Goal: Task Accomplishment & Management: Use online tool/utility

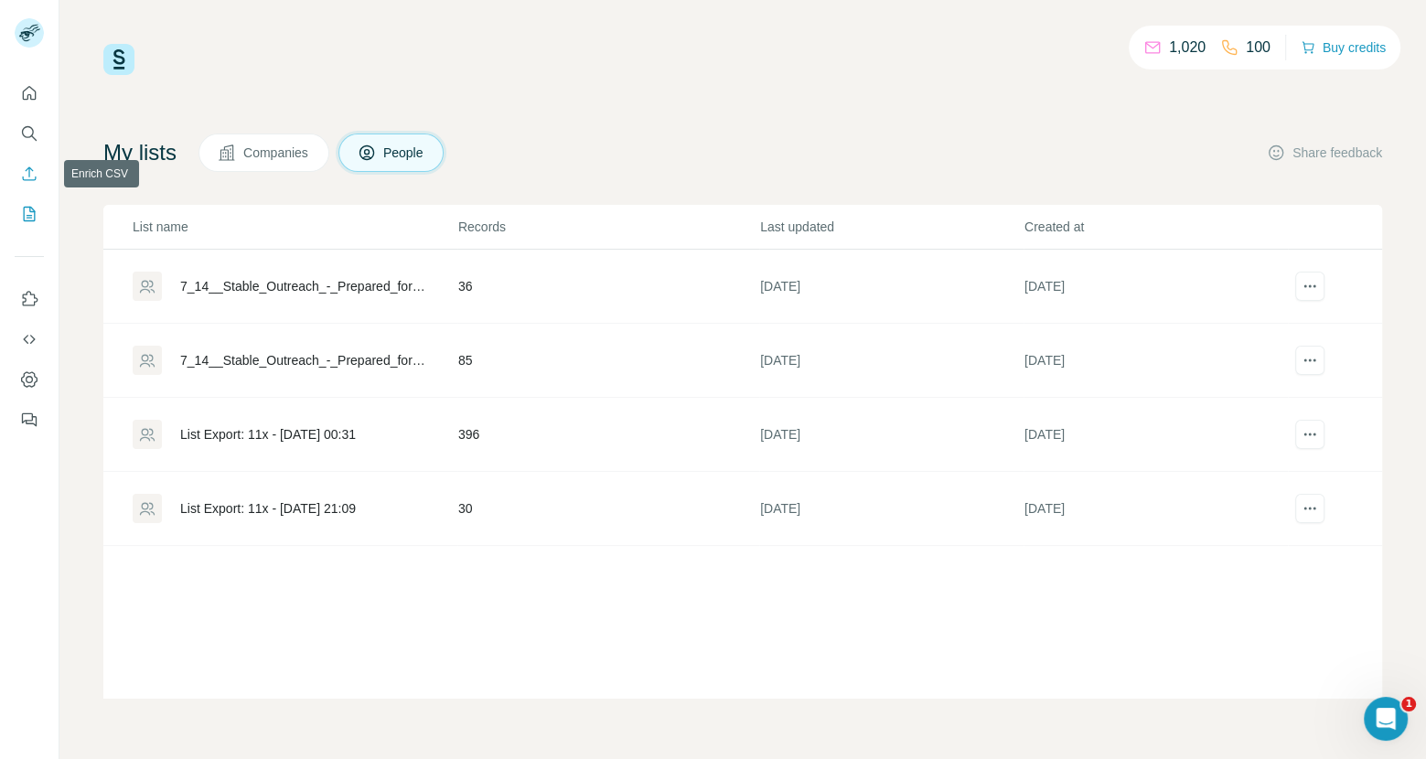
click at [25, 173] on icon "Enrich CSV" at bounding box center [29, 174] width 18 height 18
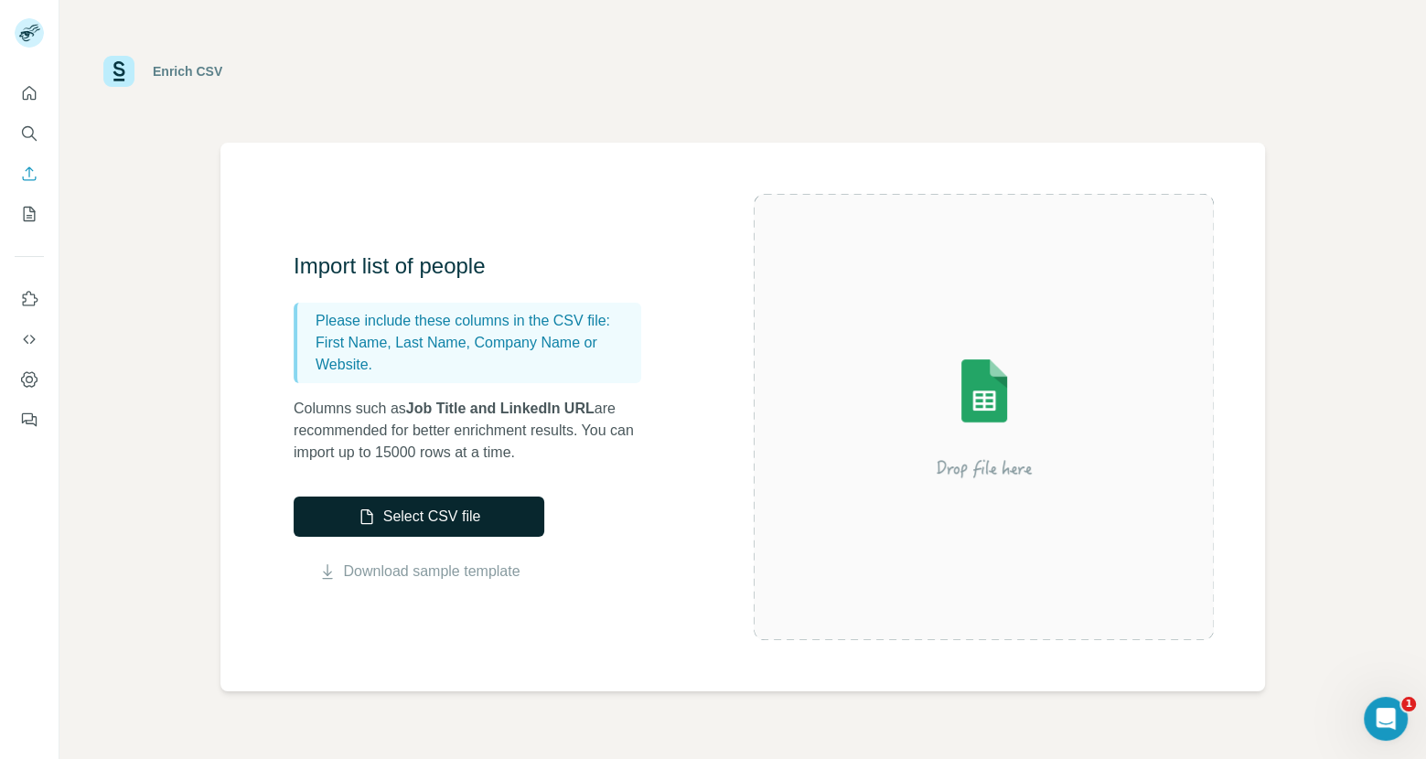
click at [433, 508] on button "Select CSV file" at bounding box center [419, 517] width 251 height 40
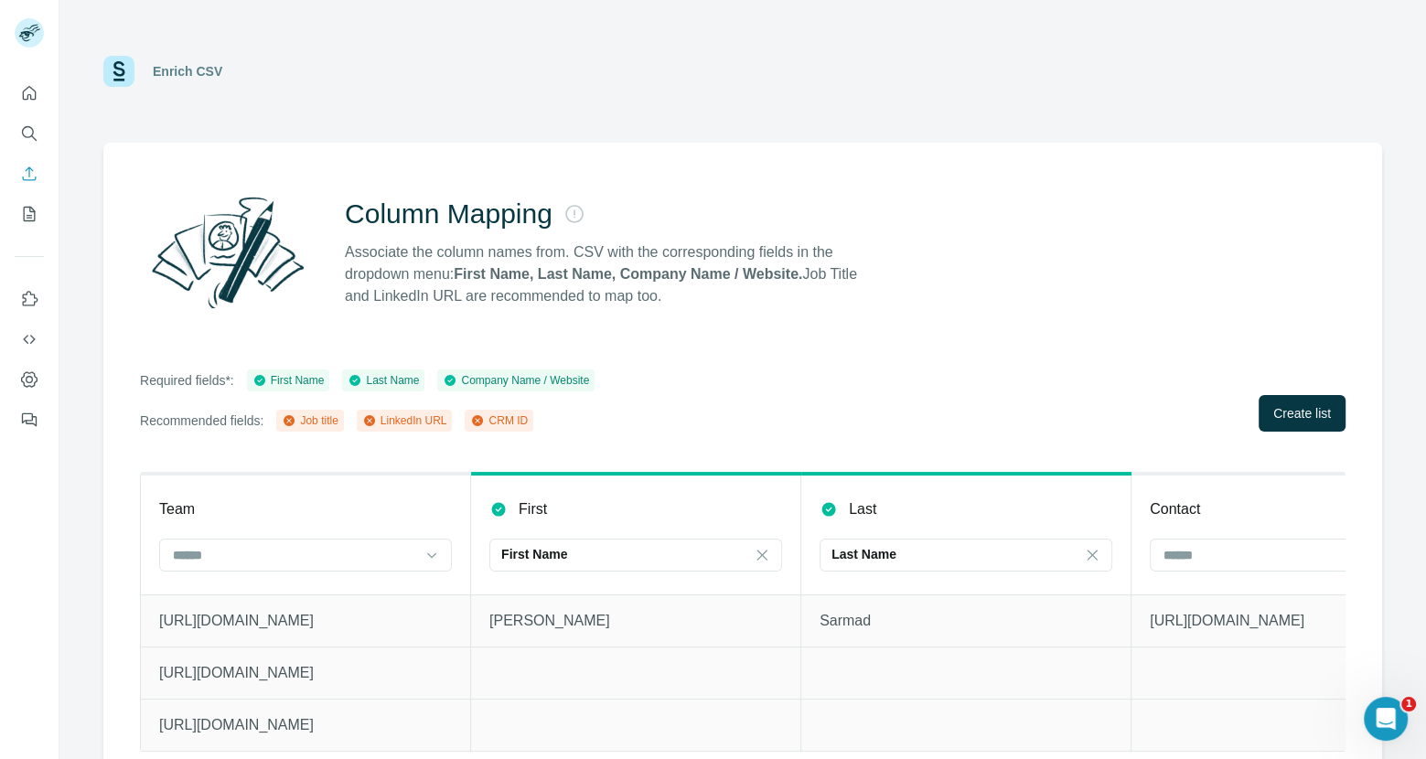
scroll to position [24, 0]
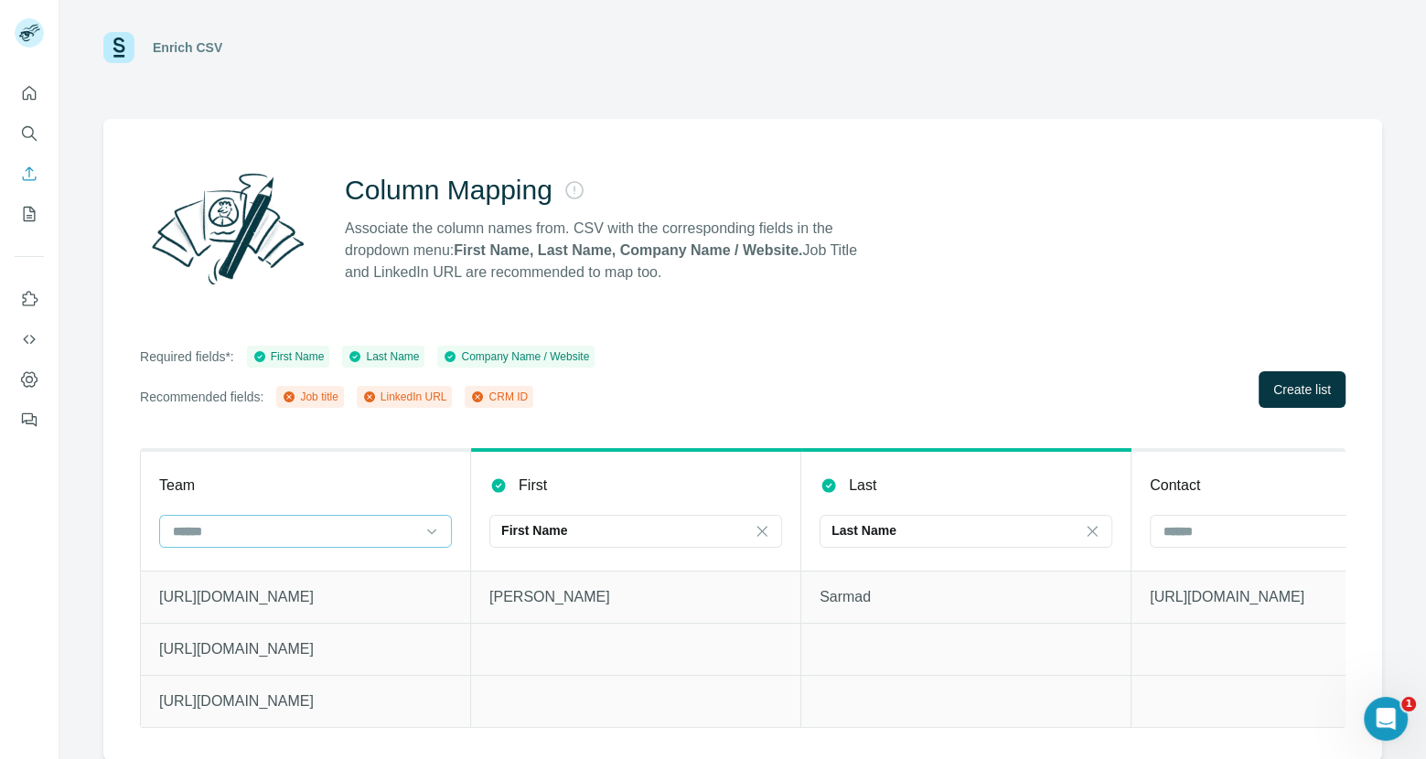
click at [412, 530] on input at bounding box center [294, 531] width 247 height 20
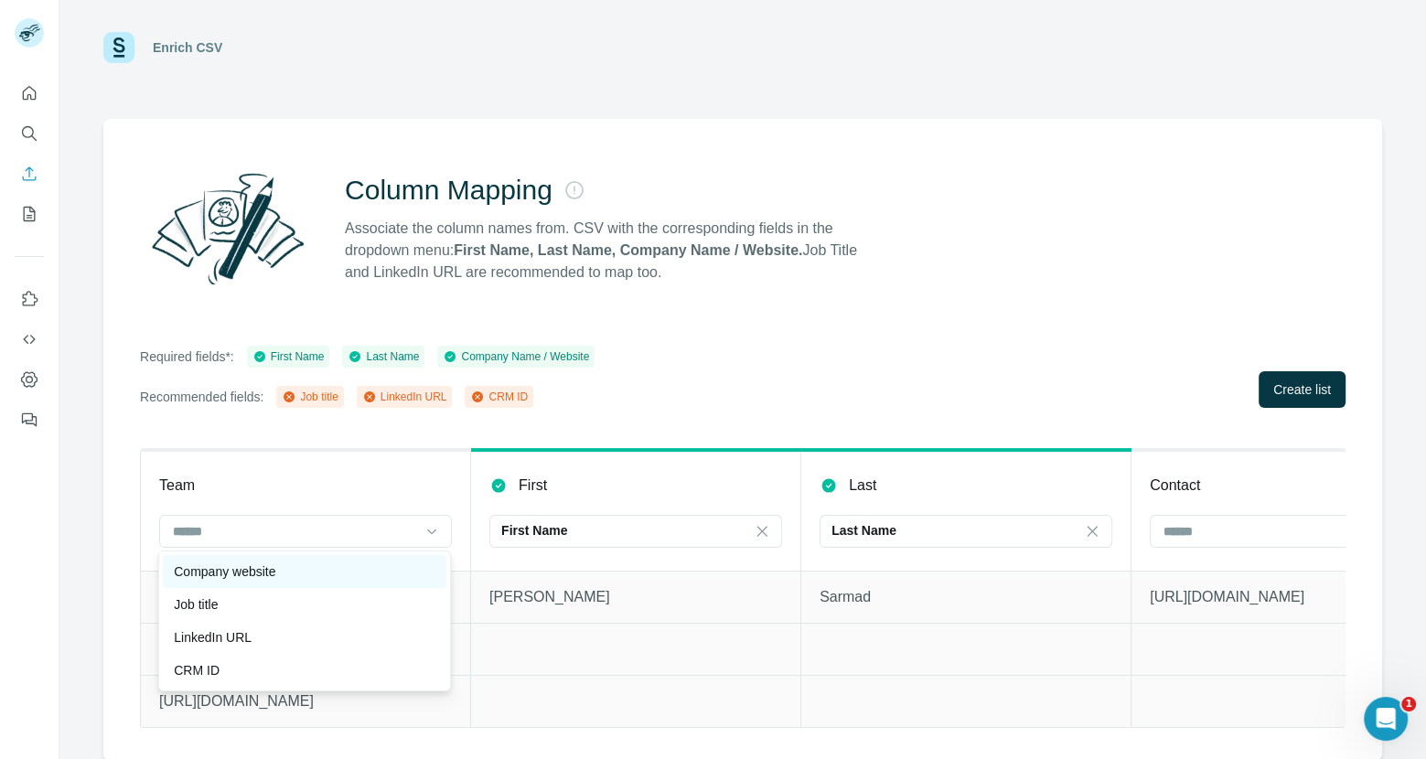
click at [315, 573] on div "Company website" at bounding box center [305, 571] width 262 height 18
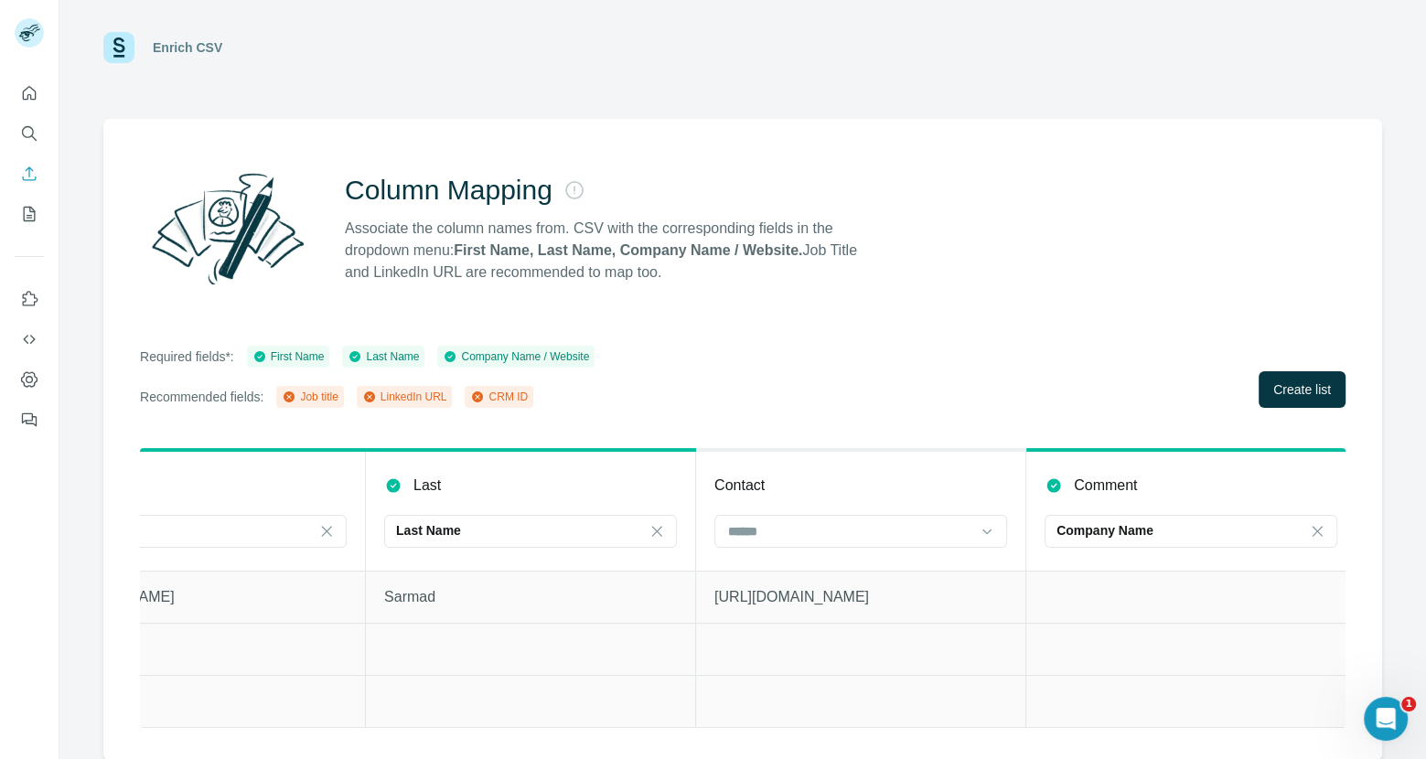
scroll to position [0, 444]
click at [954, 532] on input at bounding box center [841, 531] width 247 height 20
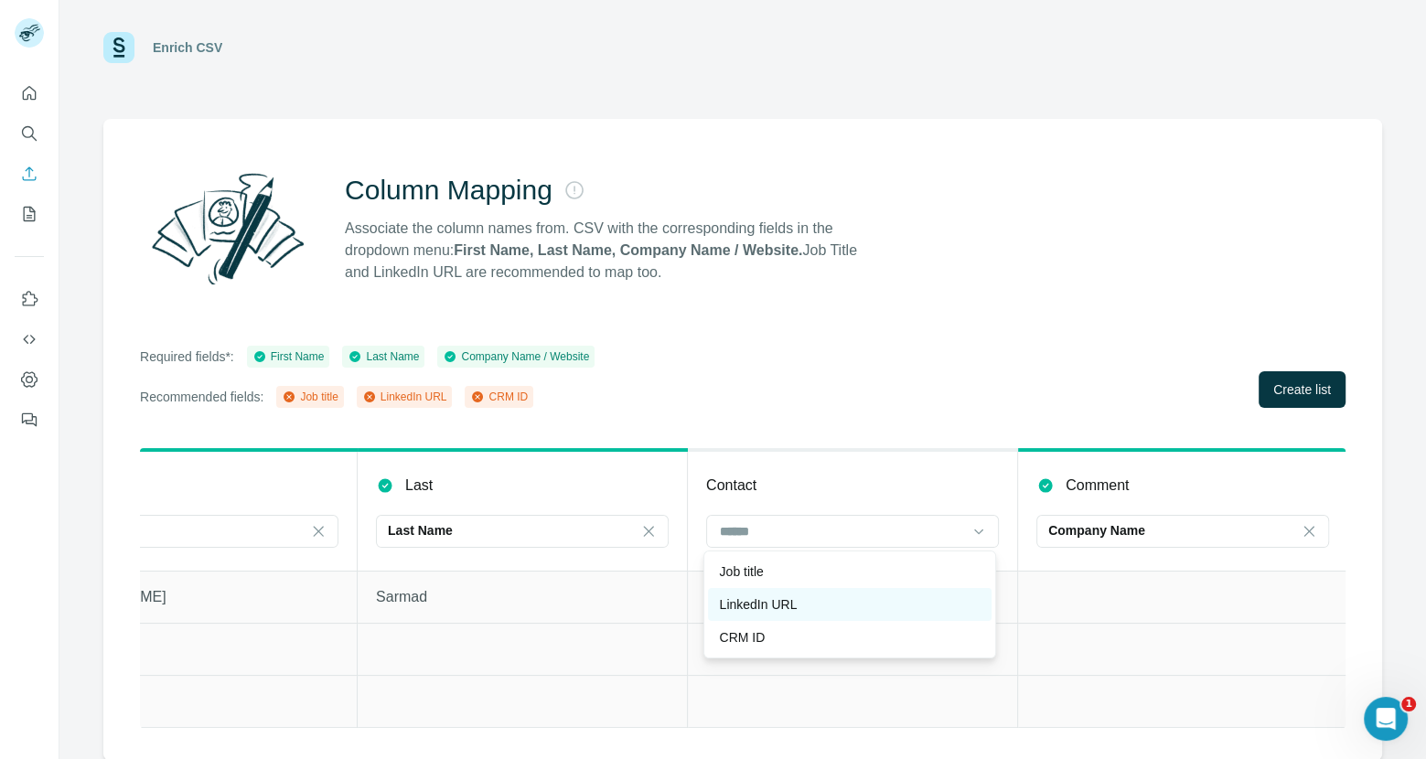
click at [858, 595] on div "LinkedIn URL" at bounding box center [850, 604] width 262 height 18
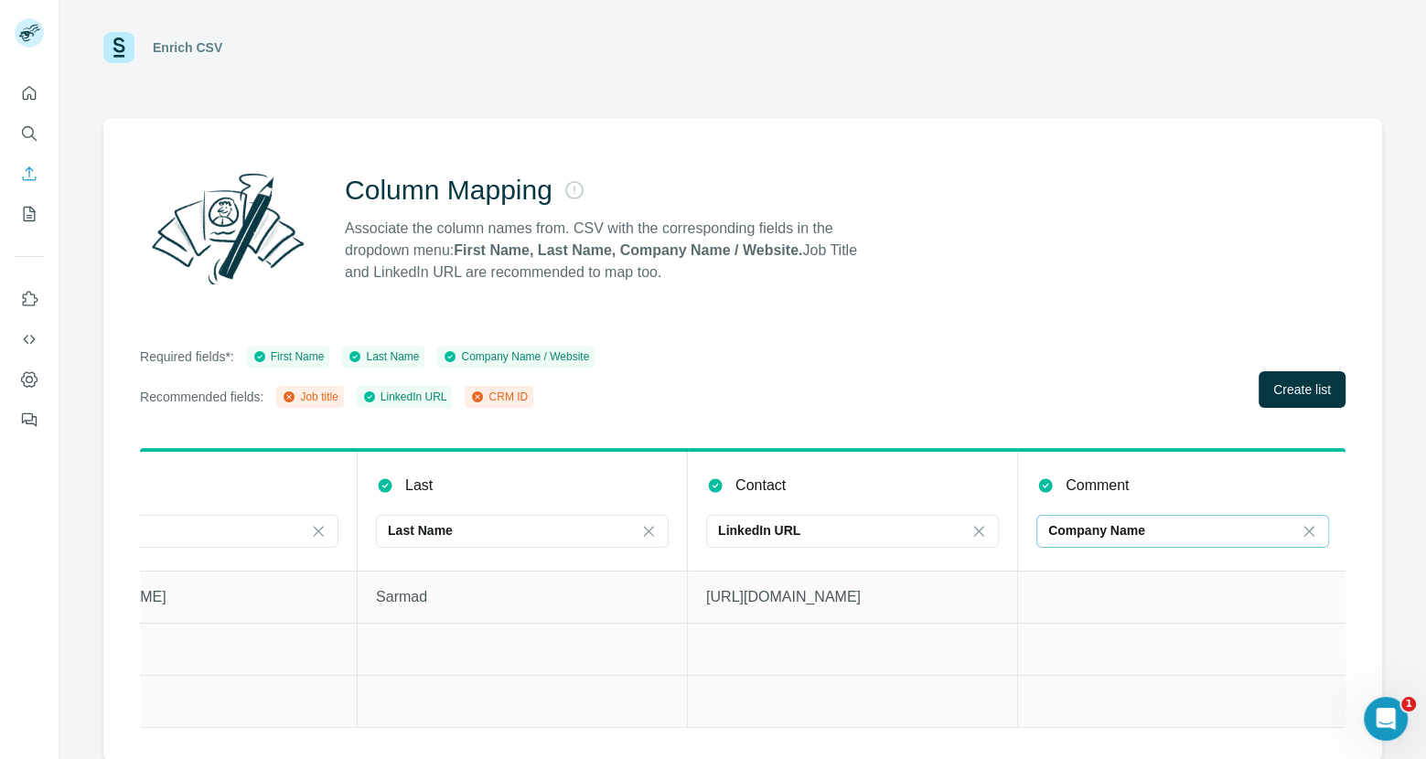
click at [1160, 528] on div "Company Name" at bounding box center [1171, 530] width 247 height 18
click at [1140, 533] on input at bounding box center [1171, 531] width 247 height 20
click at [1140, 529] on p "Company Name" at bounding box center [1096, 530] width 97 height 18
click at [1150, 485] on div "Comment" at bounding box center [1182, 486] width 293 height 22
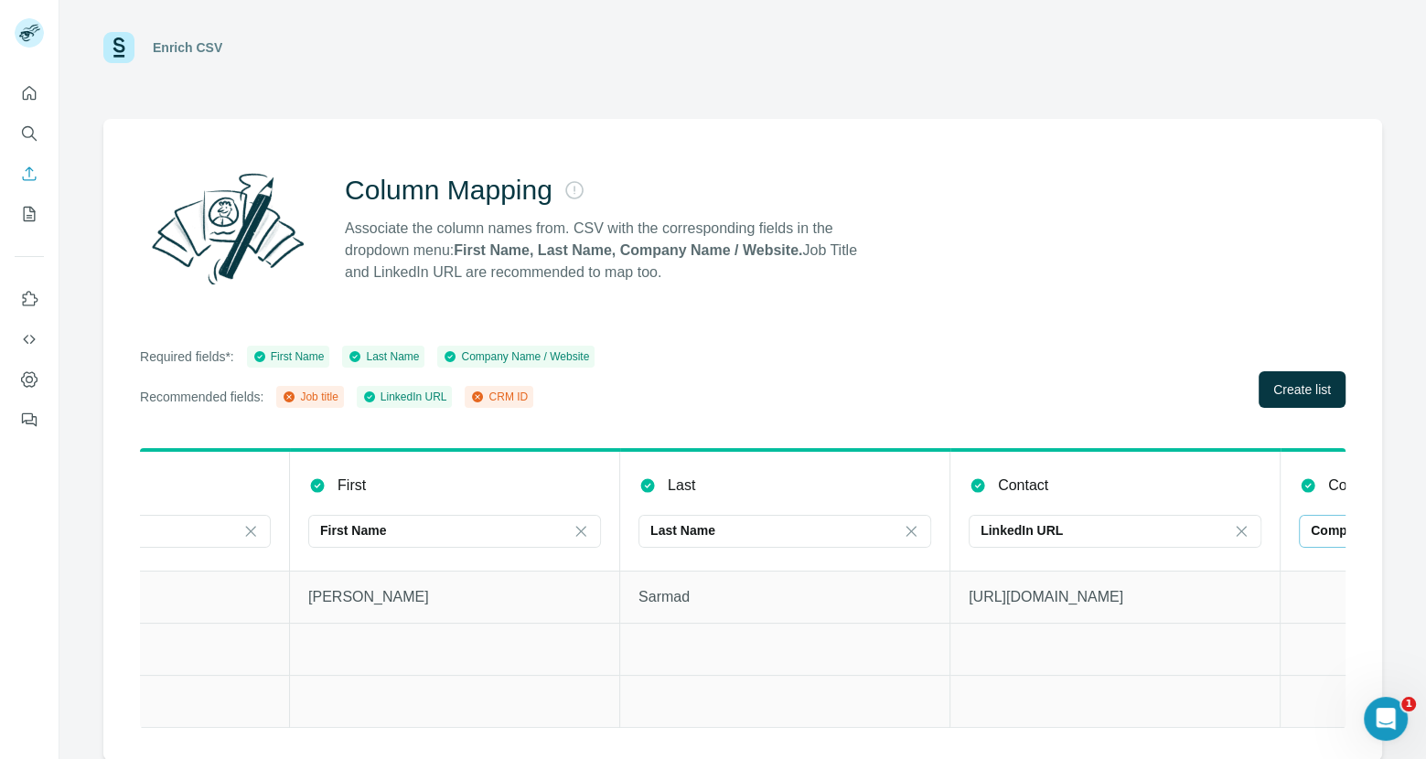
scroll to position [0, 444]
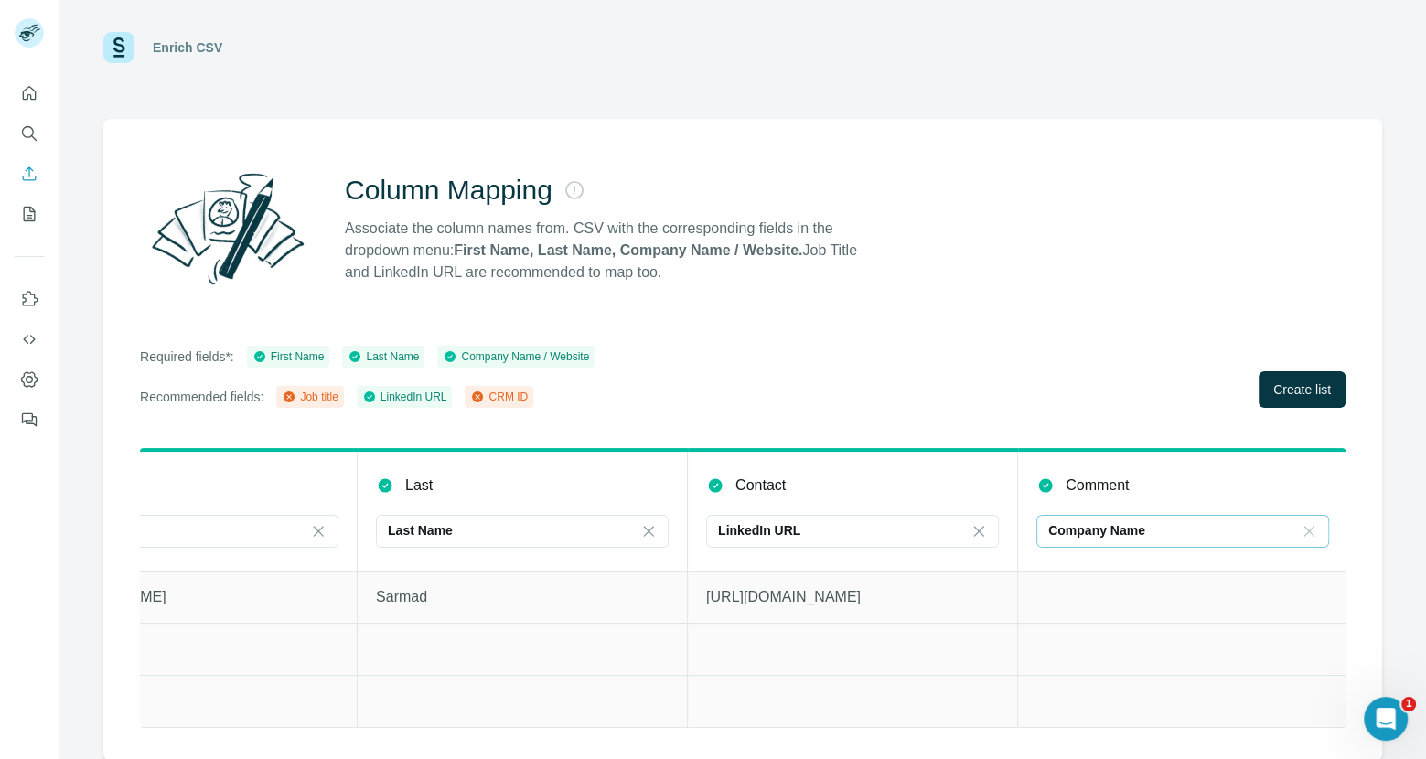
click at [1303, 530] on icon at bounding box center [1309, 531] width 18 height 18
click at [1196, 396] on div "Required fields*: First Name Last Name Company Name / Website Recommended field…" at bounding box center [742, 377] width 1205 height 62
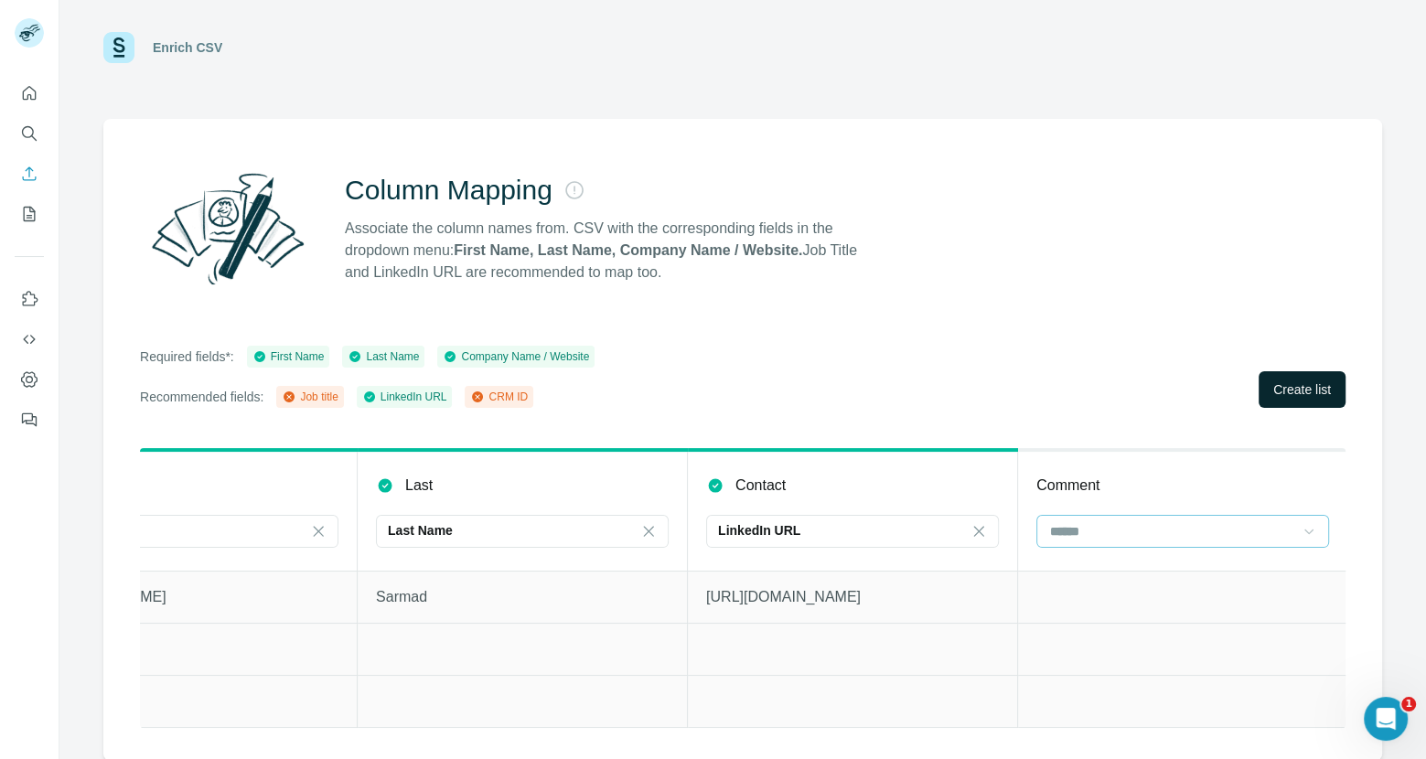
click at [1291, 391] on span "Create list" at bounding box center [1302, 389] width 58 height 18
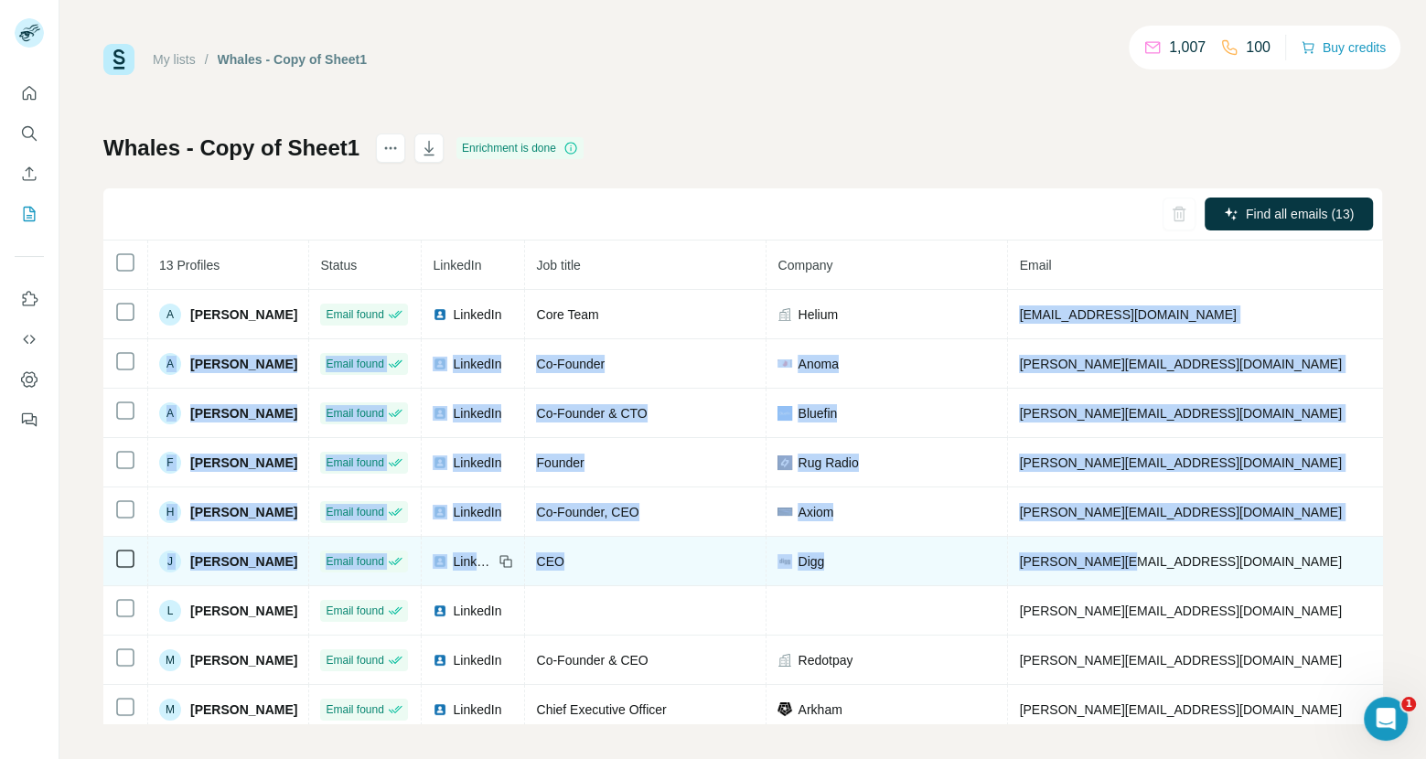
drag, startPoint x: 1003, startPoint y: 311, endPoint x: 1113, endPoint y: 580, distance: 290.4
click at [1113, 580] on tbody "A [PERSON_NAME] Email found LinkedIn Core Team Helium [EMAIL_ADDRESS][DOMAIN_NA…" at bounding box center [1023, 611] width 1840 height 642
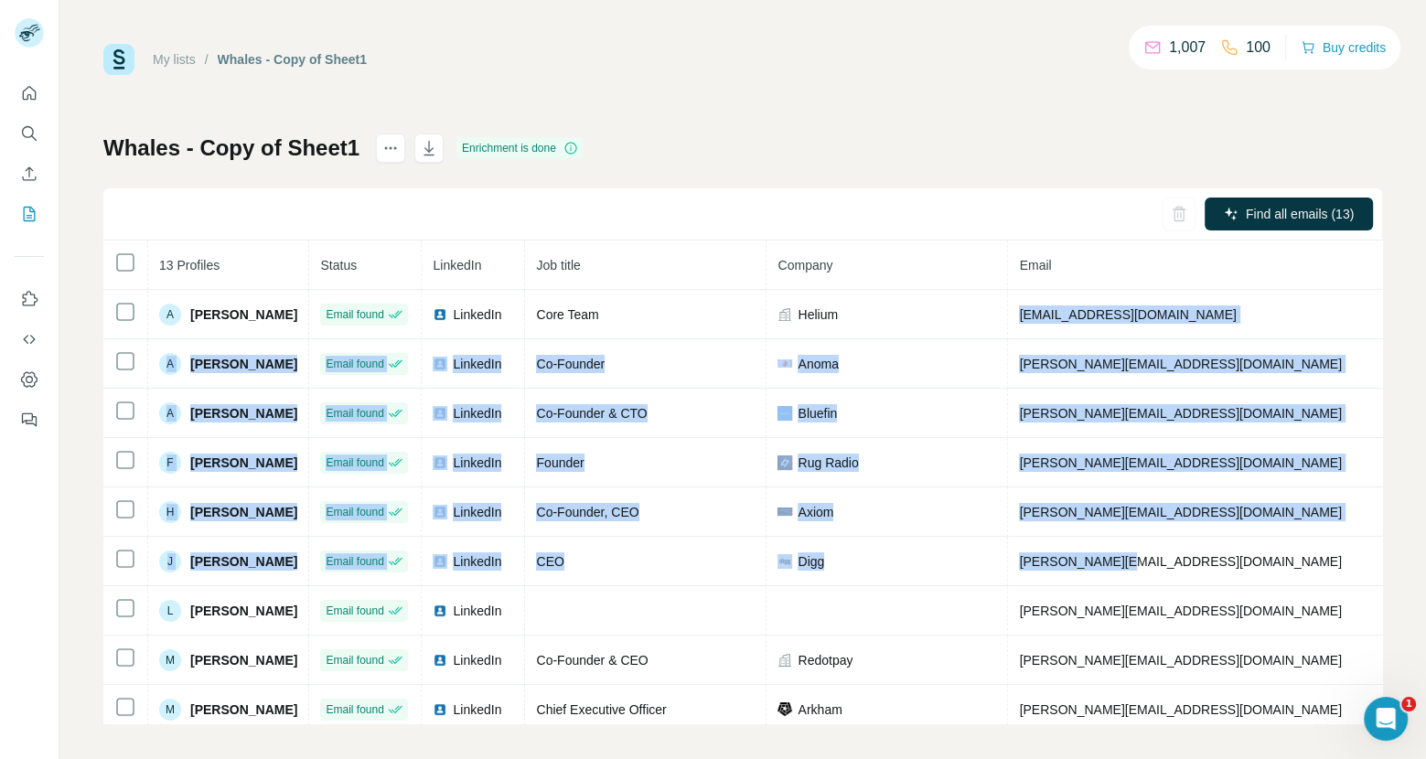
click at [1065, 265] on th "Email" at bounding box center [1233, 265] width 451 height 49
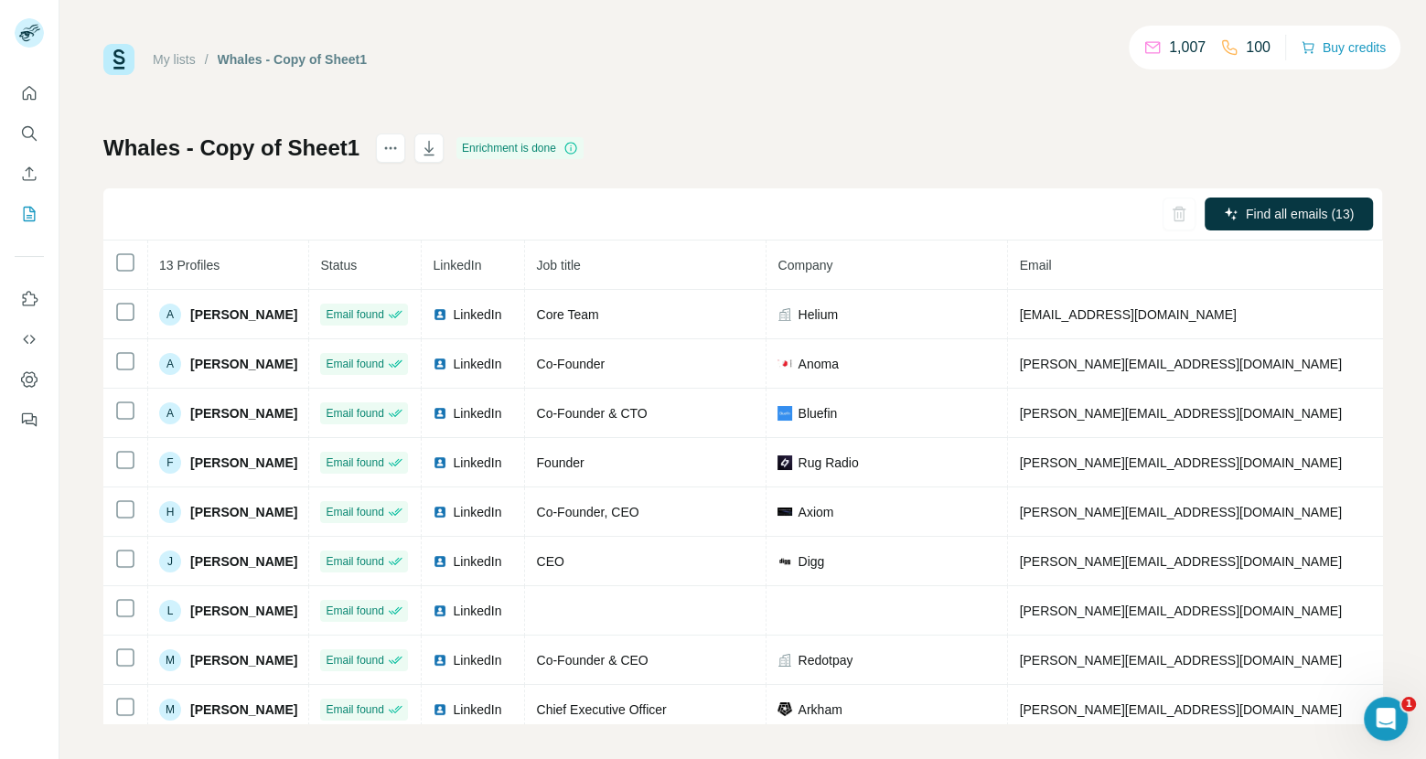
click at [1056, 262] on th "Email" at bounding box center [1233, 265] width 451 height 49
click at [423, 143] on icon "button" at bounding box center [429, 148] width 18 height 18
